Goal: Task Accomplishment & Management: Complete application form

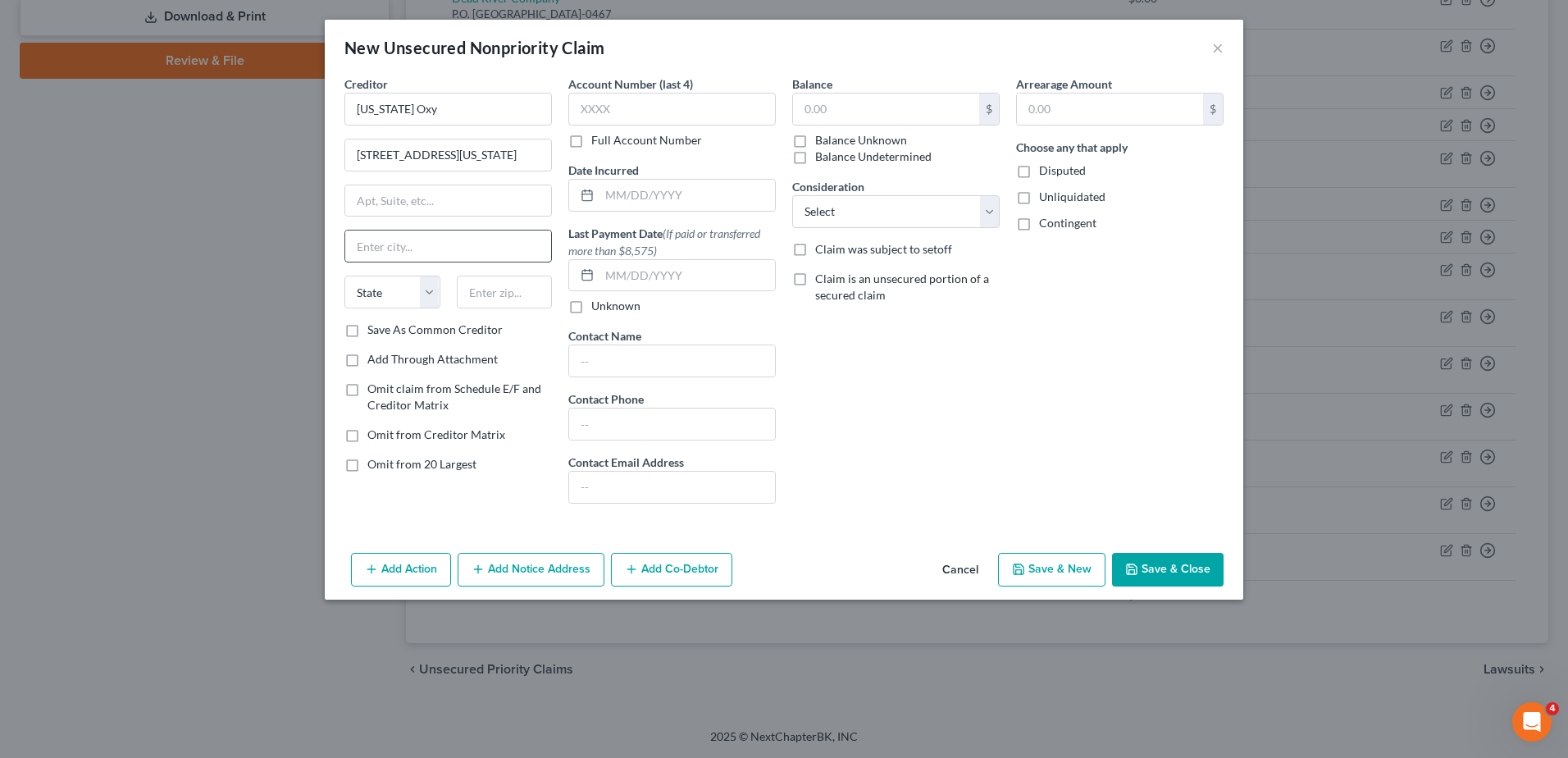
click at [371, 248] on input "text" at bounding box center [447, 246] width 206 height 31
type input "Auburn"
select select "20"
type input "04210"
click at [635, 490] on input "text" at bounding box center [671, 486] width 206 height 31
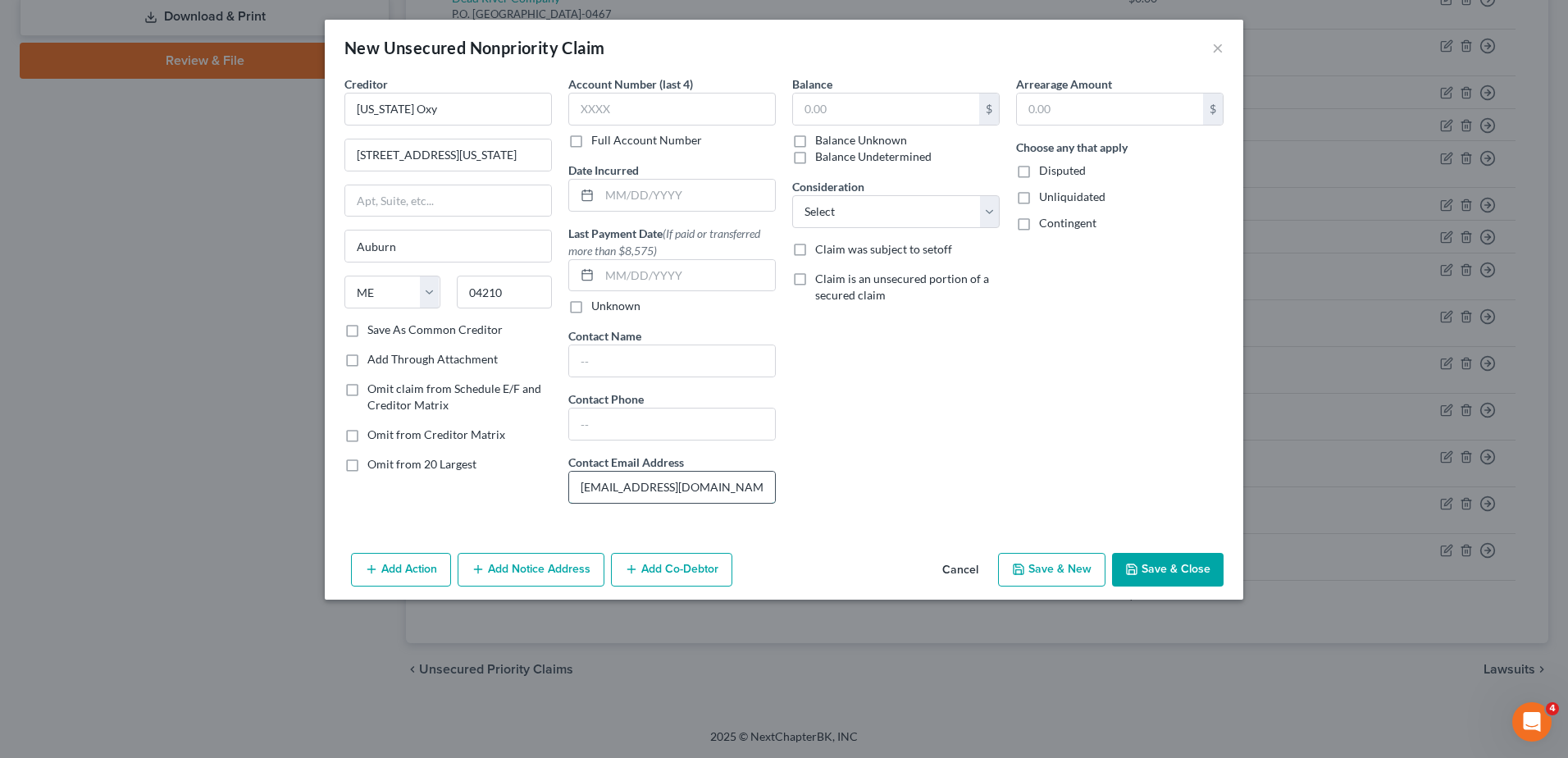
click at [637, 481] on input "[EMAIL_ADDRESS][DOMAIN_NAME]" at bounding box center [671, 486] width 206 height 31
type input "[EMAIL_ADDRESS][DOMAIN_NAME]"
click at [969, 331] on div "Balance $ Balance Unknown Balance Undetermined $ Balance Unknown Consideration …" at bounding box center [895, 295] width 224 height 441
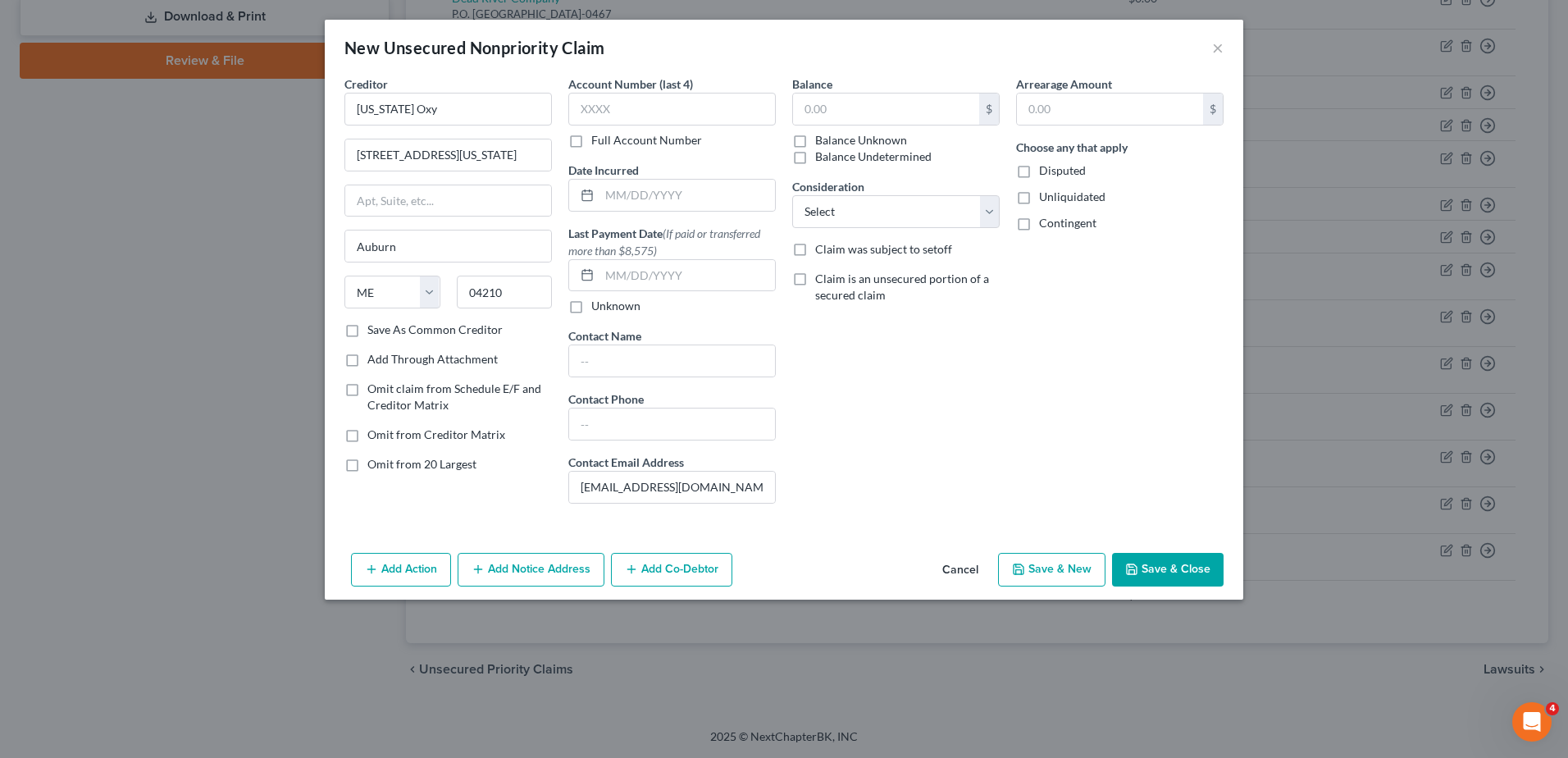
click at [1080, 571] on button "Save & New" at bounding box center [1051, 570] width 107 height 34
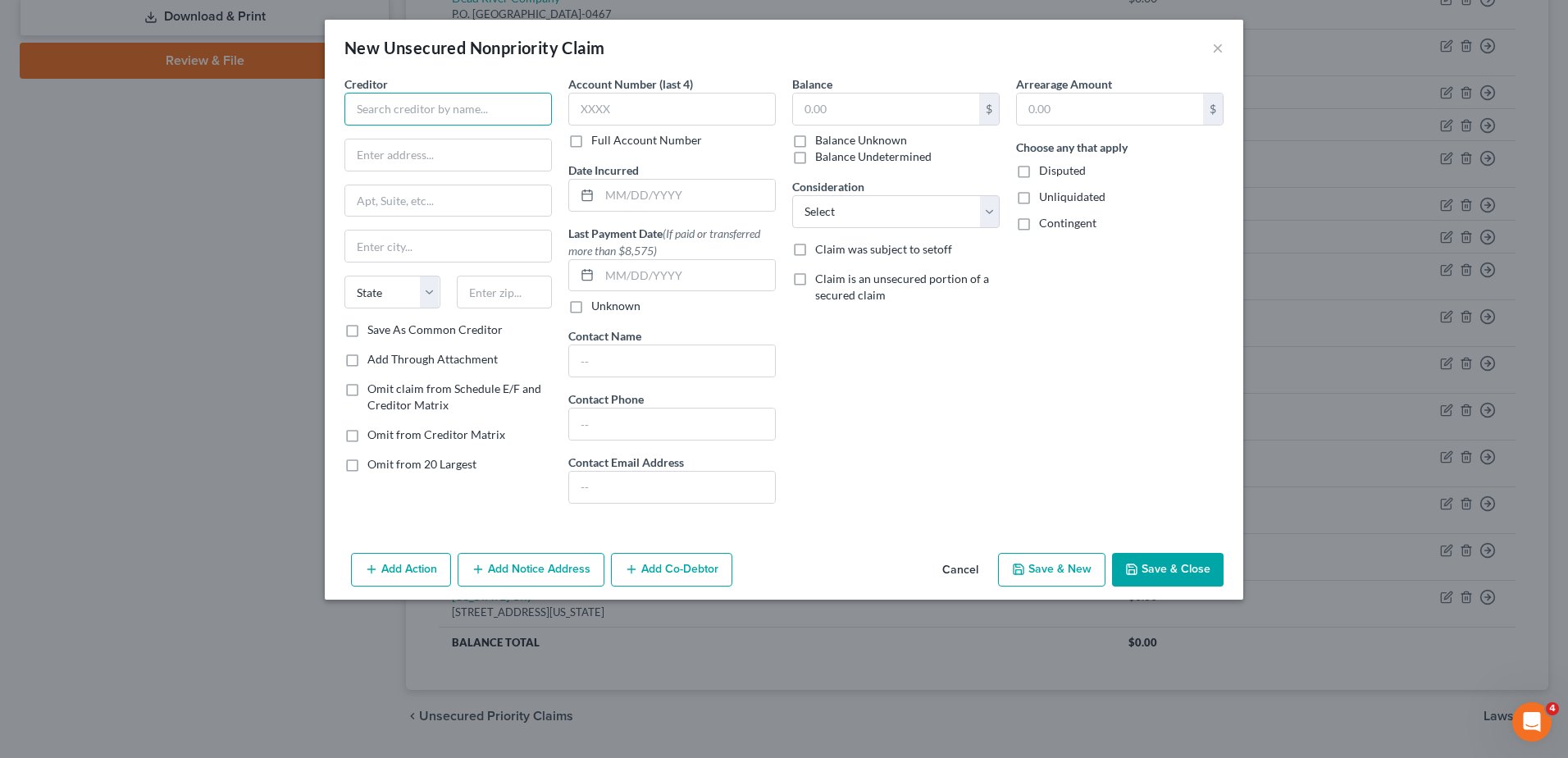
click at [411, 99] on input "text" at bounding box center [447, 109] width 208 height 33
type input "[US_STATE] Printing and Embroider"
